Goal: Task Accomplishment & Management: Manage account settings

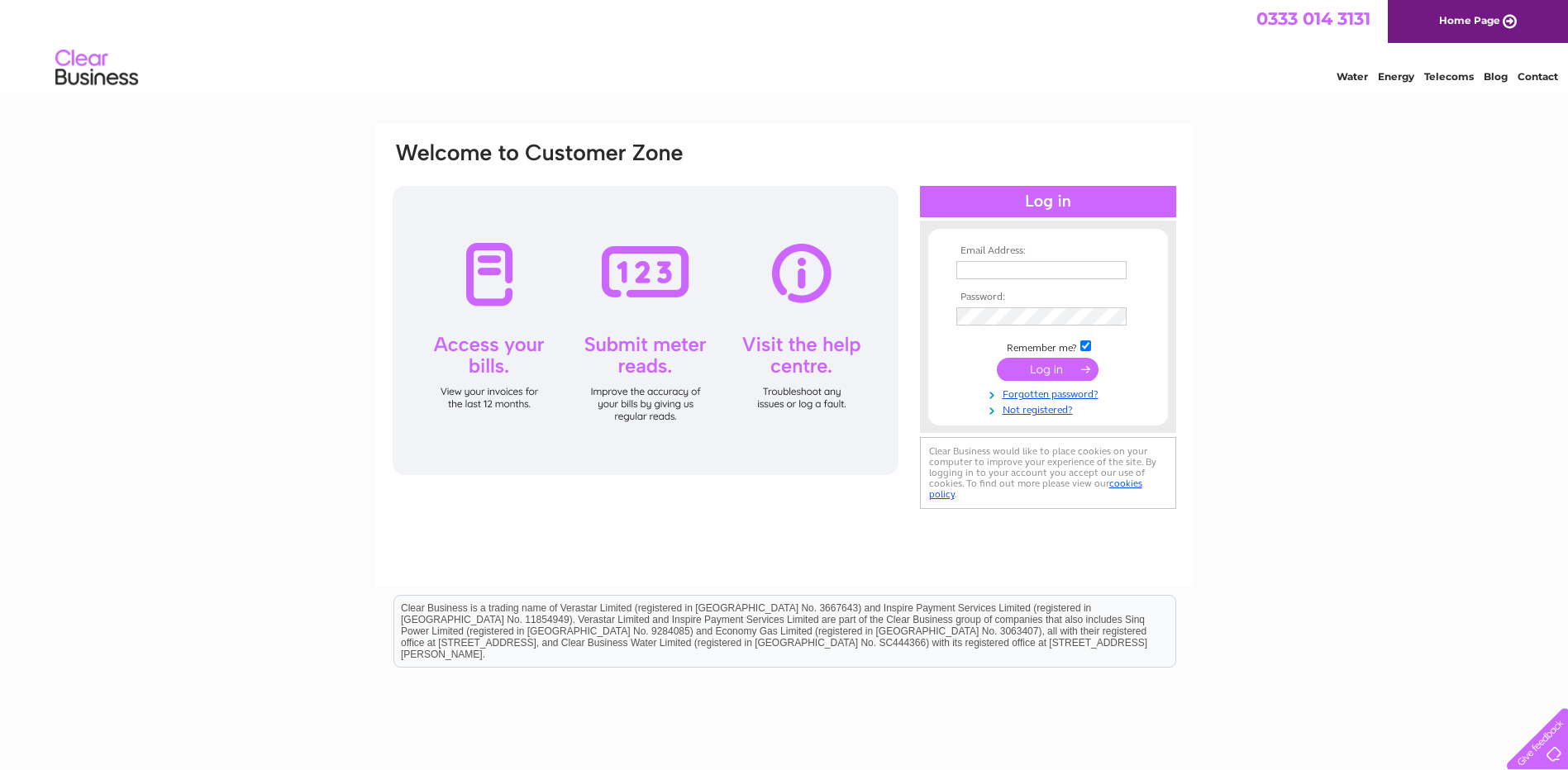
type input "finance@riversidemusiccollege.ac.uk"
click at [1037, 367] on input "submit" at bounding box center [1047, 368] width 101 height 23
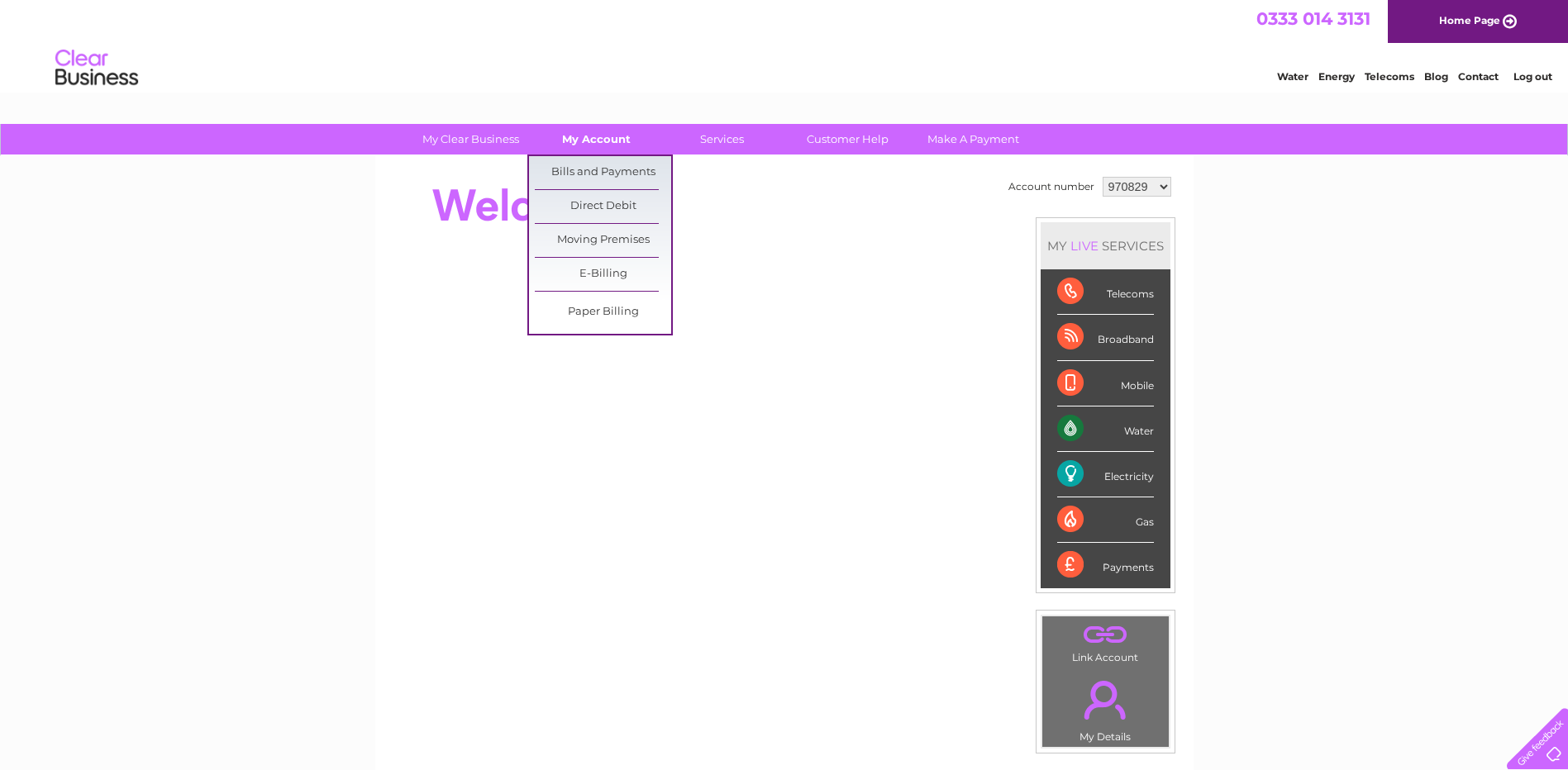
click at [603, 142] on link "My Account" at bounding box center [596, 139] width 136 height 31
click at [601, 171] on link "Bills and Payments" at bounding box center [603, 173] width 136 height 33
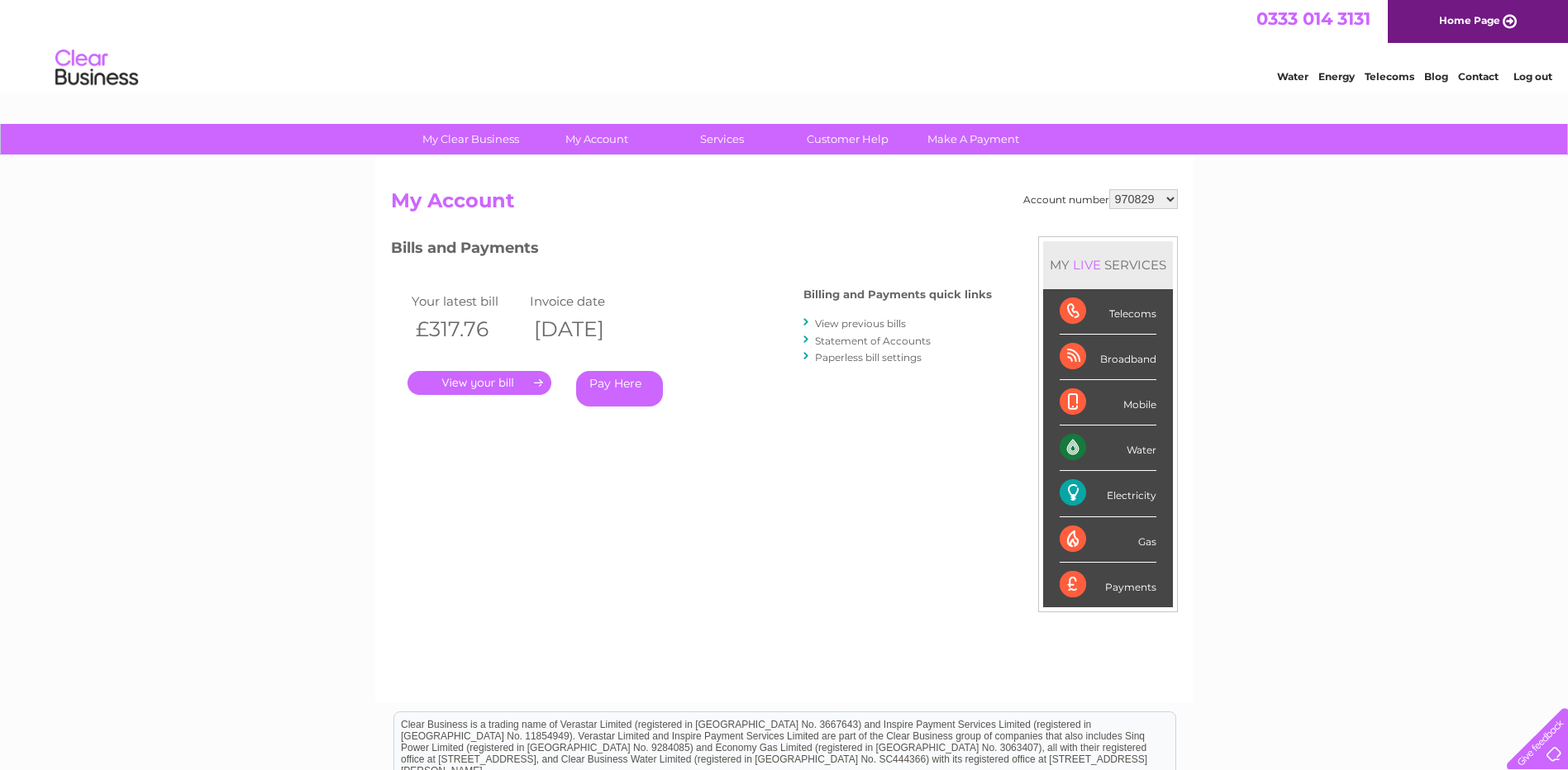
click at [502, 383] on link "." at bounding box center [480, 383] width 144 height 24
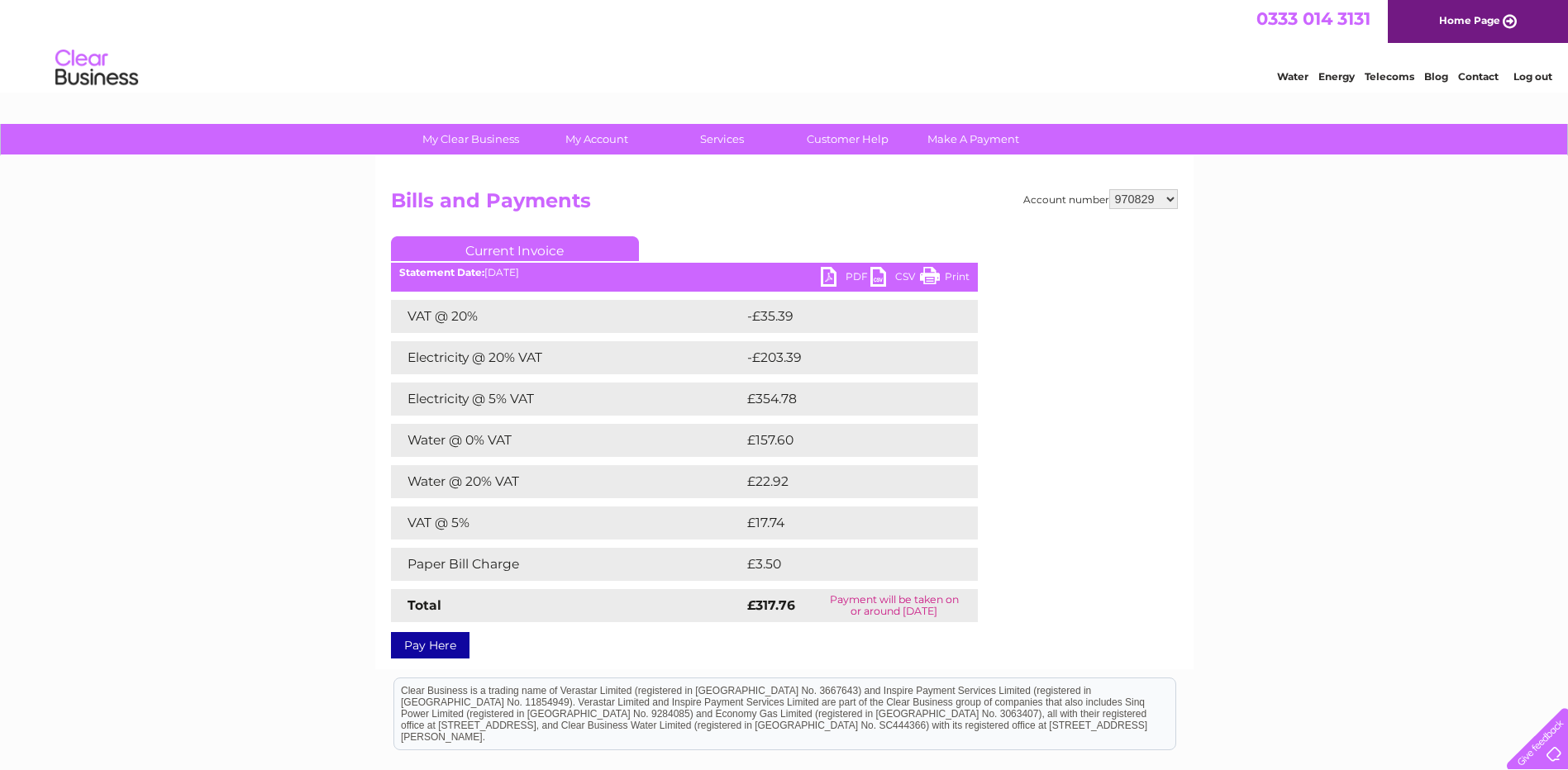
click at [845, 275] on link "PDF" at bounding box center [845, 279] width 49 height 24
